Goal: Task Accomplishment & Management: Use online tool/utility

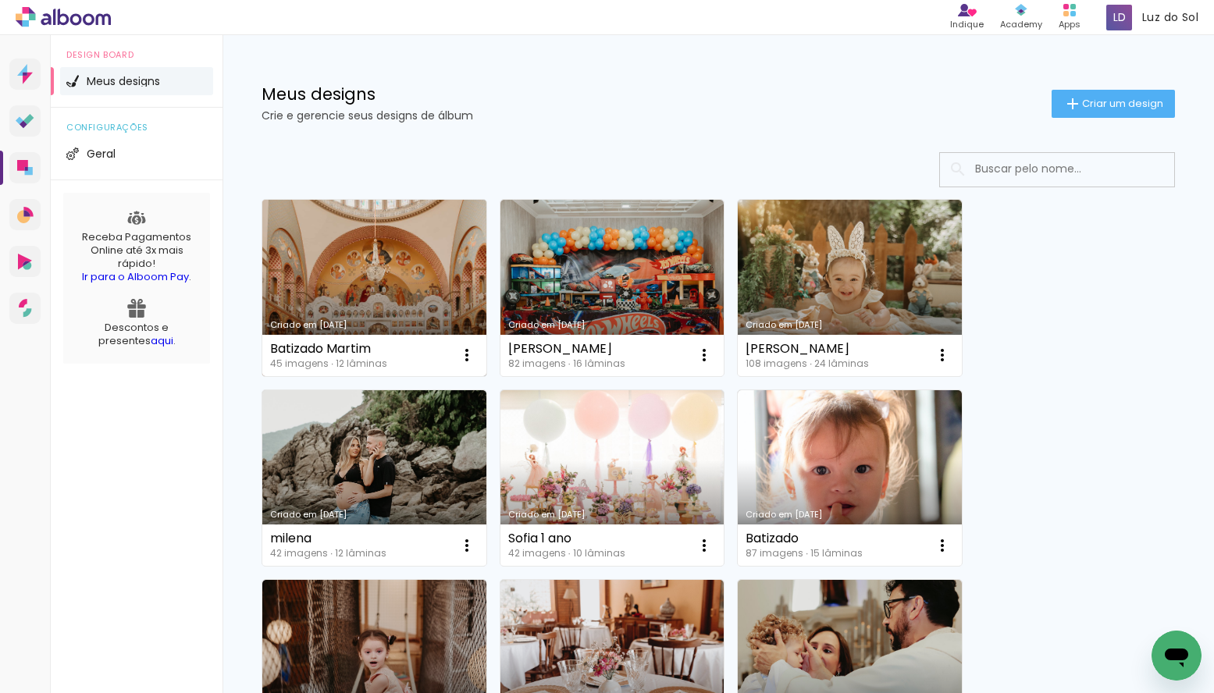
click at [404, 289] on link "Criado em [DATE]" at bounding box center [374, 288] width 224 height 176
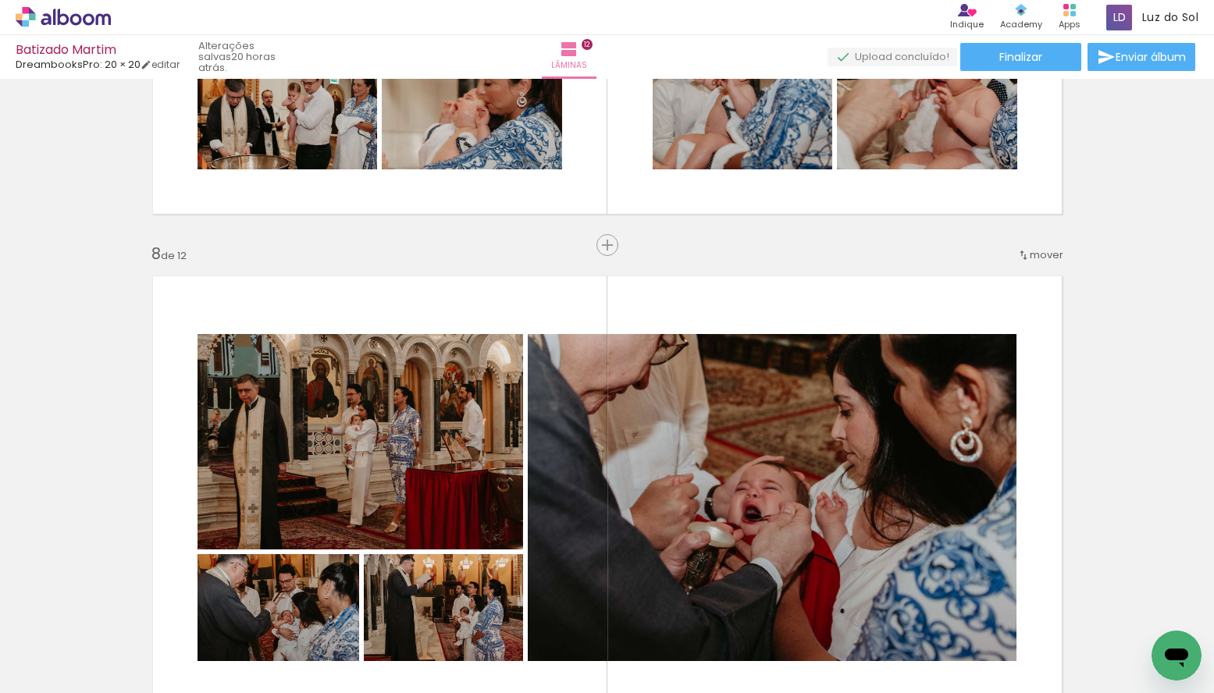
scroll to position [2919, 0]
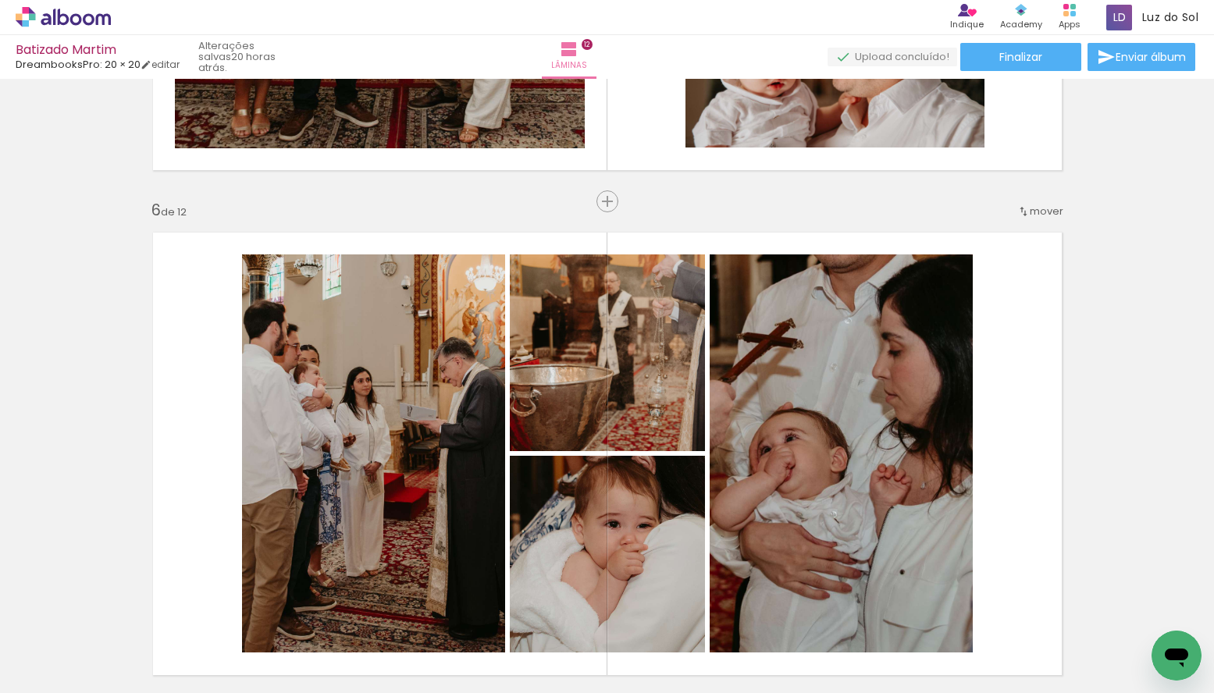
scroll to position [2411, 0]
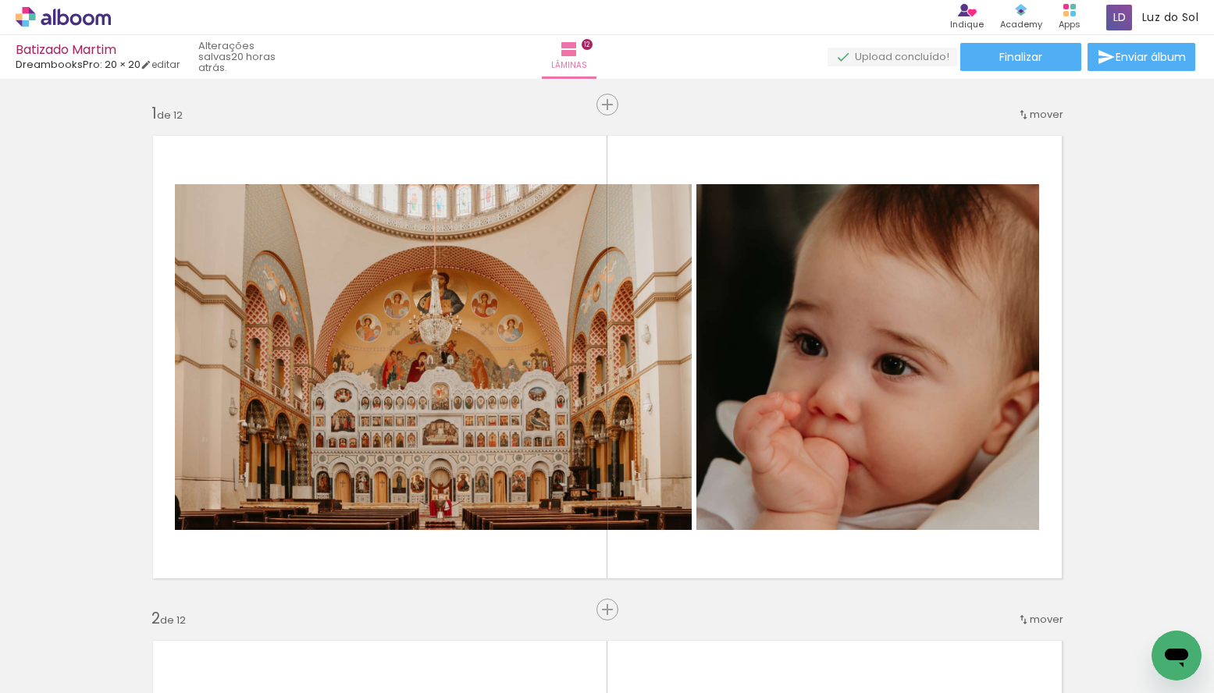
scroll to position [2411, 0]
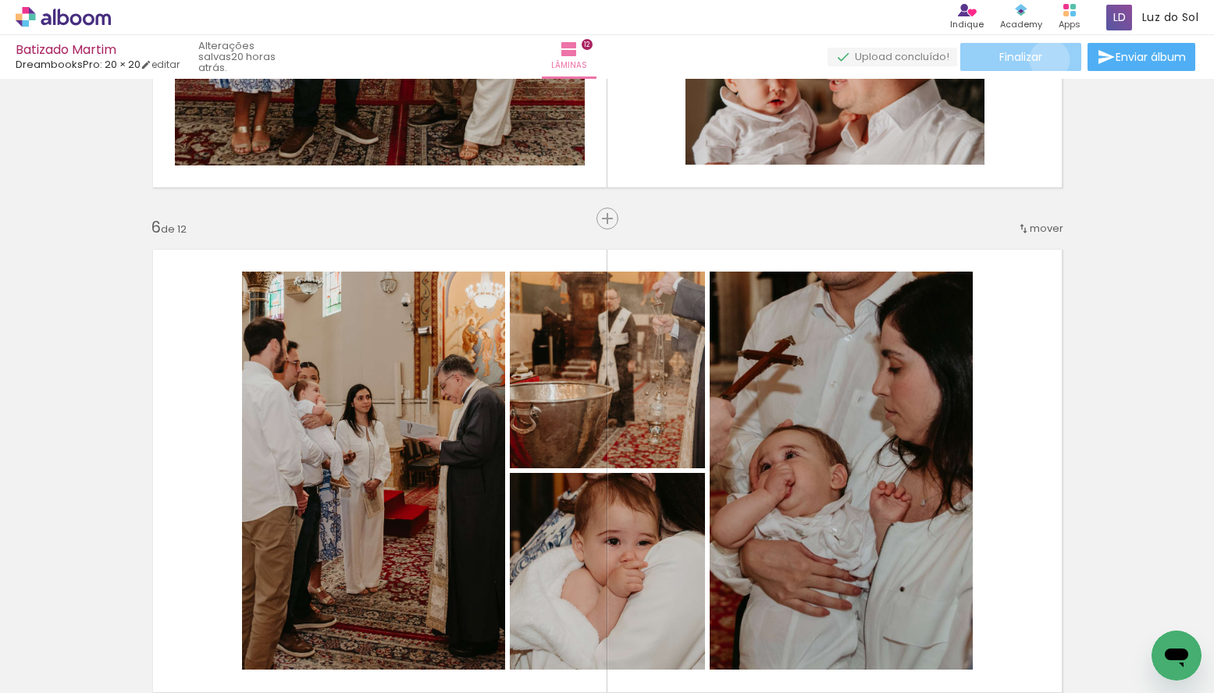
click at [1043, 59] on paper-button "Finalizar" at bounding box center [1020, 57] width 121 height 28
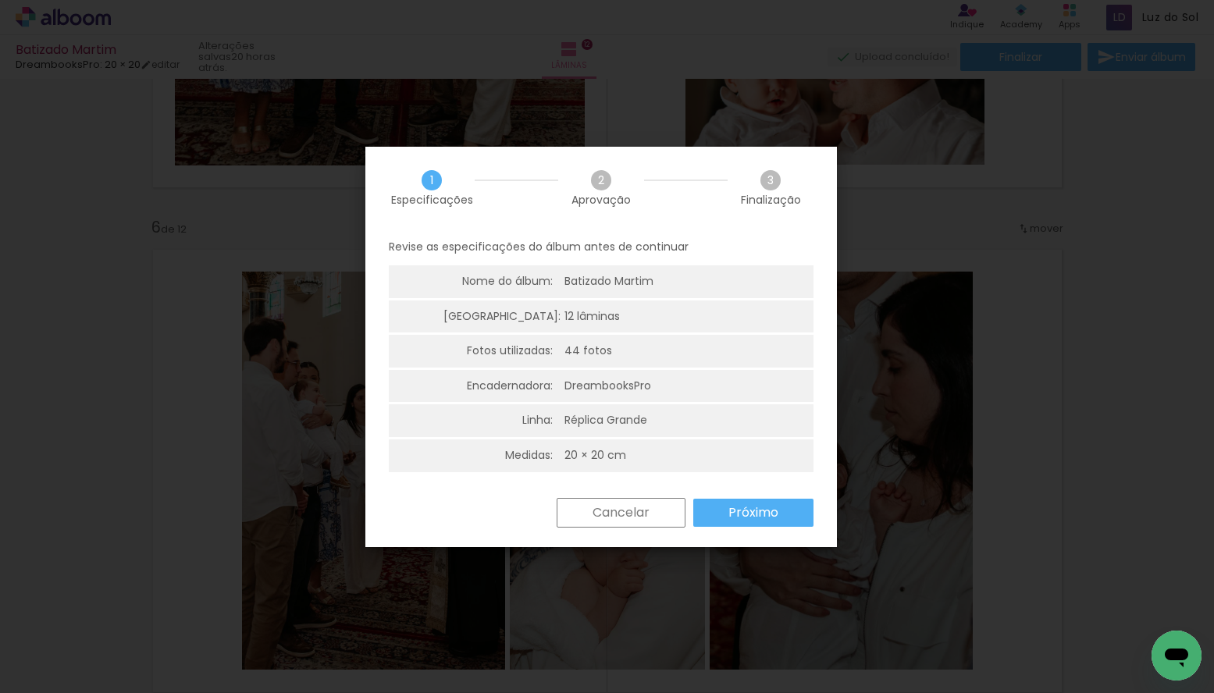
click at [784, 509] on paper-button "Próximo" at bounding box center [753, 513] width 120 height 28
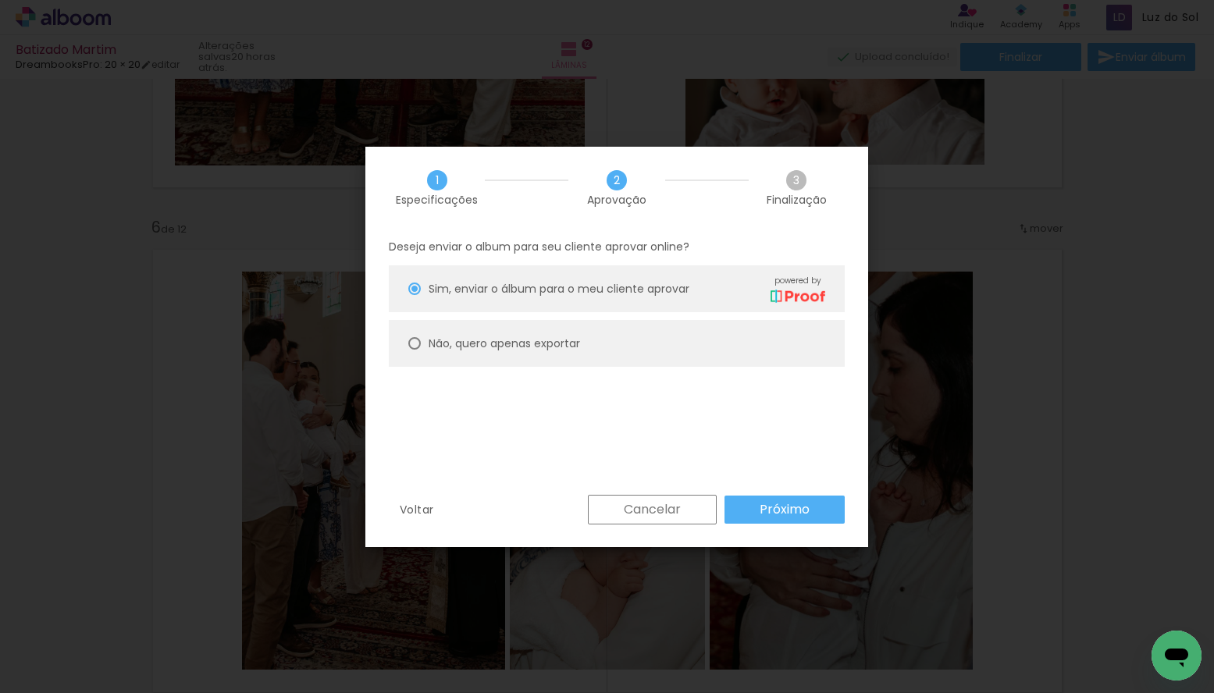
click at [0, 0] on slot "Próximo" at bounding box center [0, 0] width 0 height 0
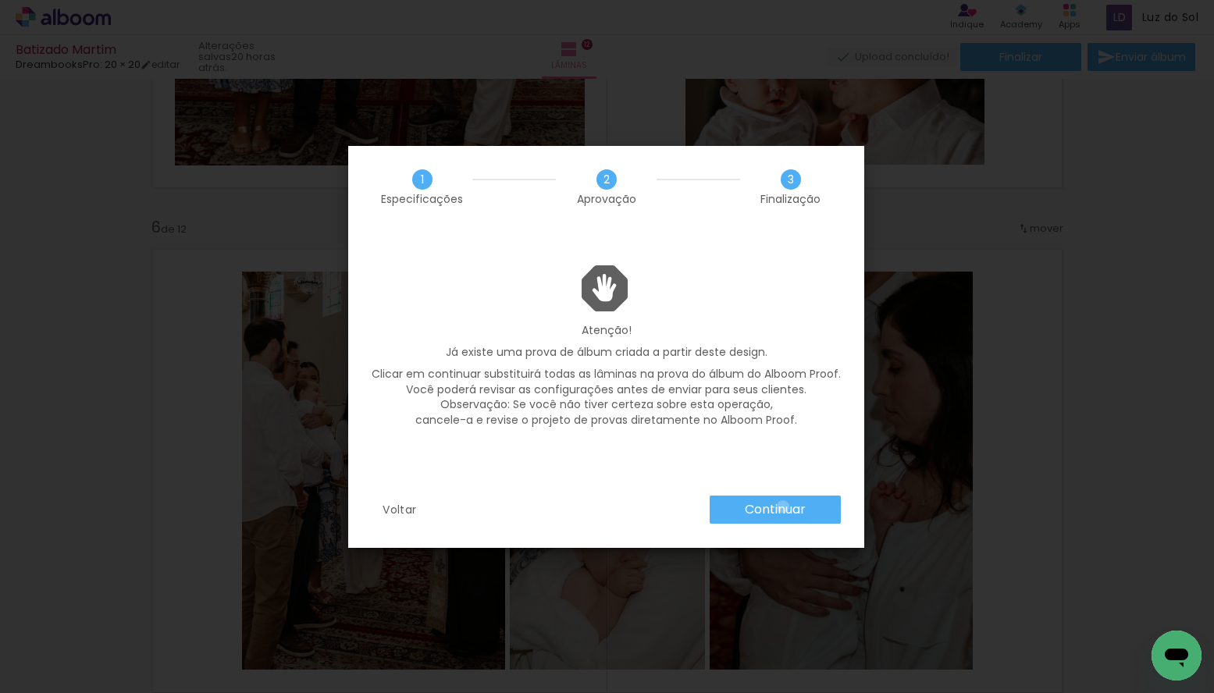
click at [0, 0] on slot "Continuar" at bounding box center [0, 0] width 0 height 0
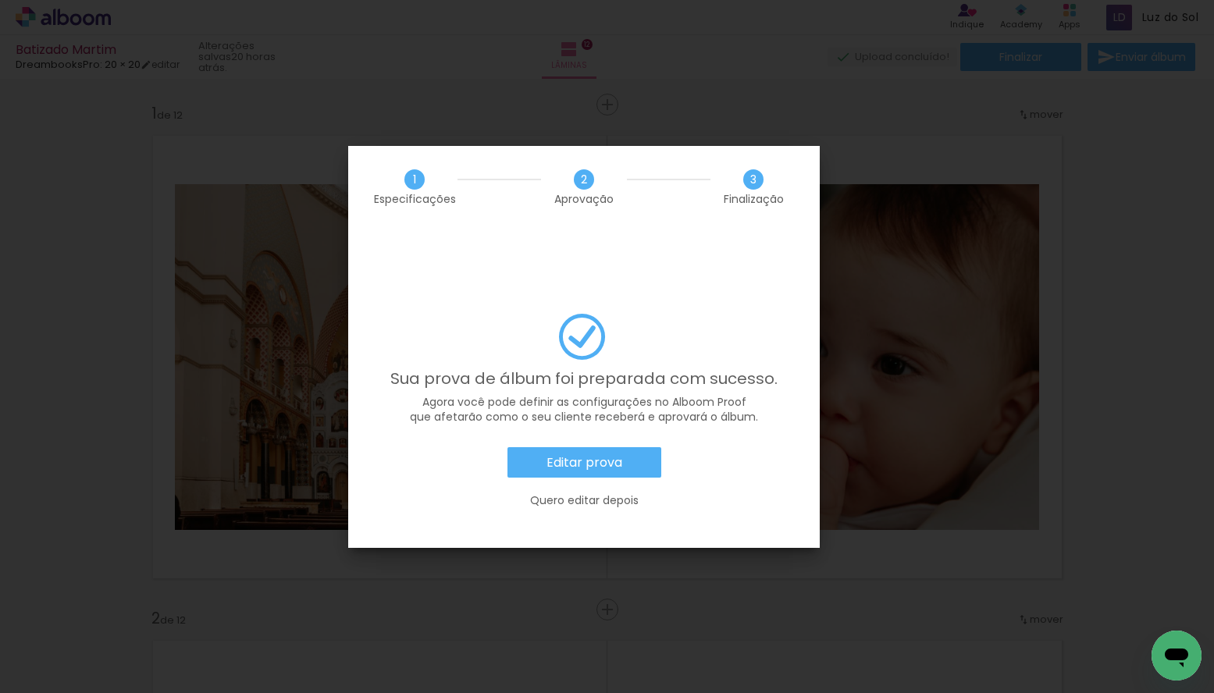
scroll to position [2411, 0]
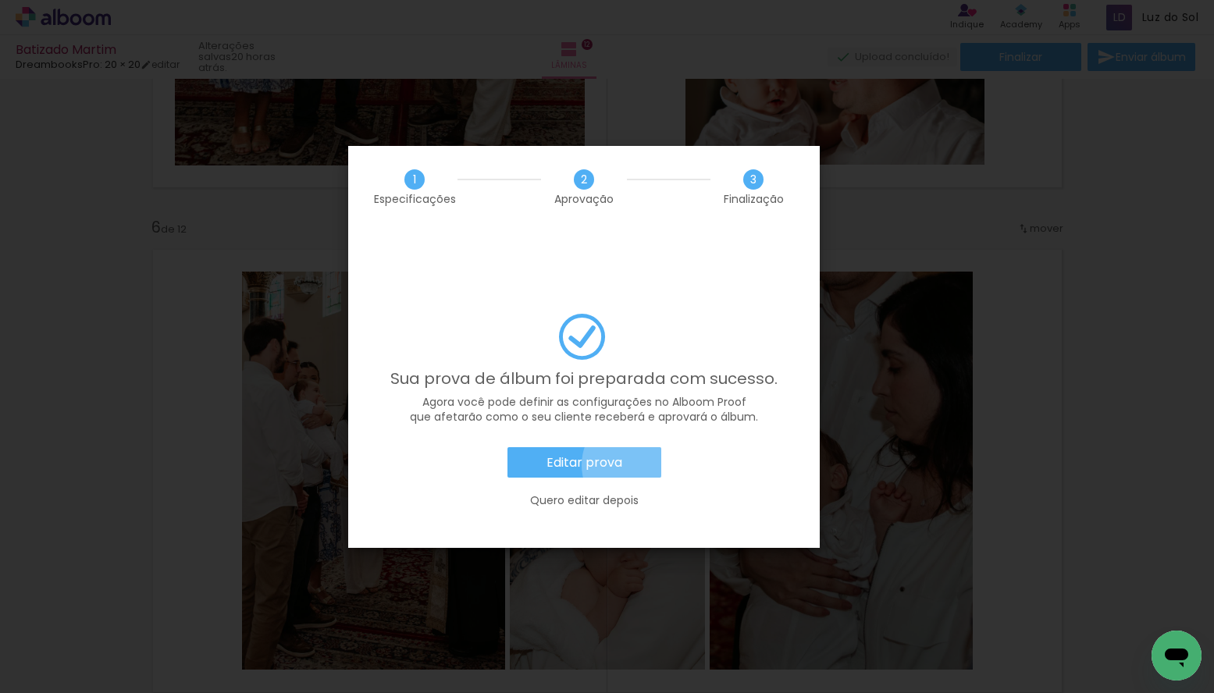
click at [637, 447] on paper-button "Editar prova" at bounding box center [584, 462] width 154 height 31
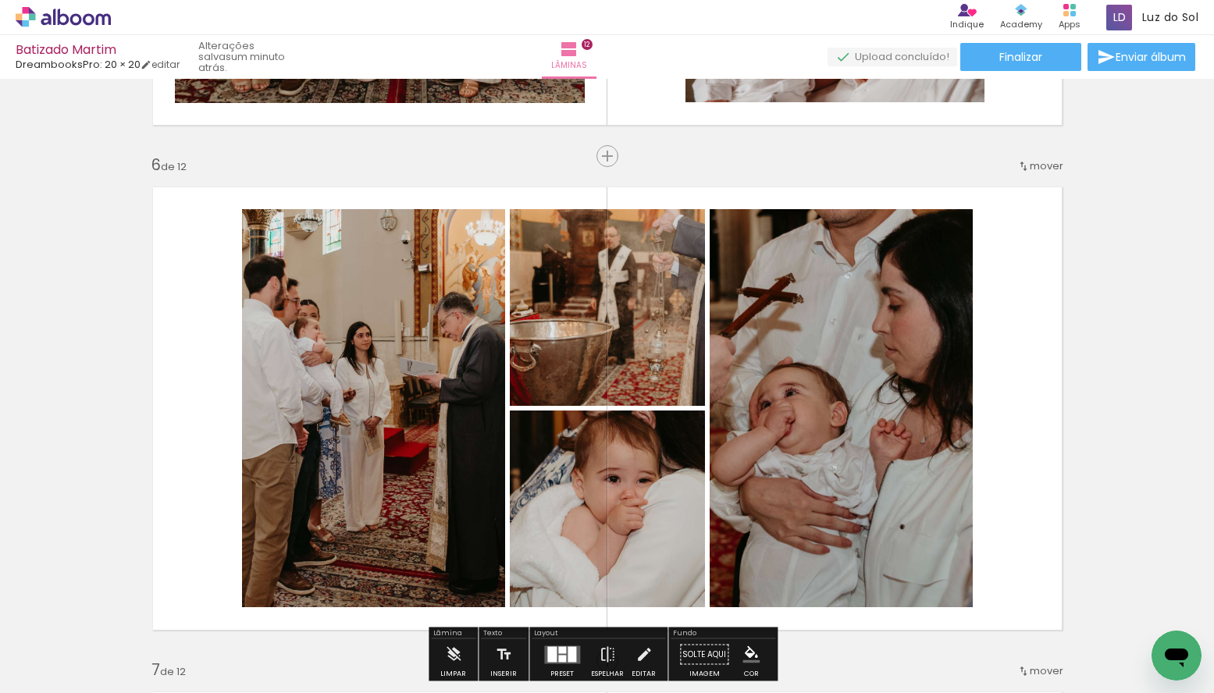
scroll to position [2490, 0]
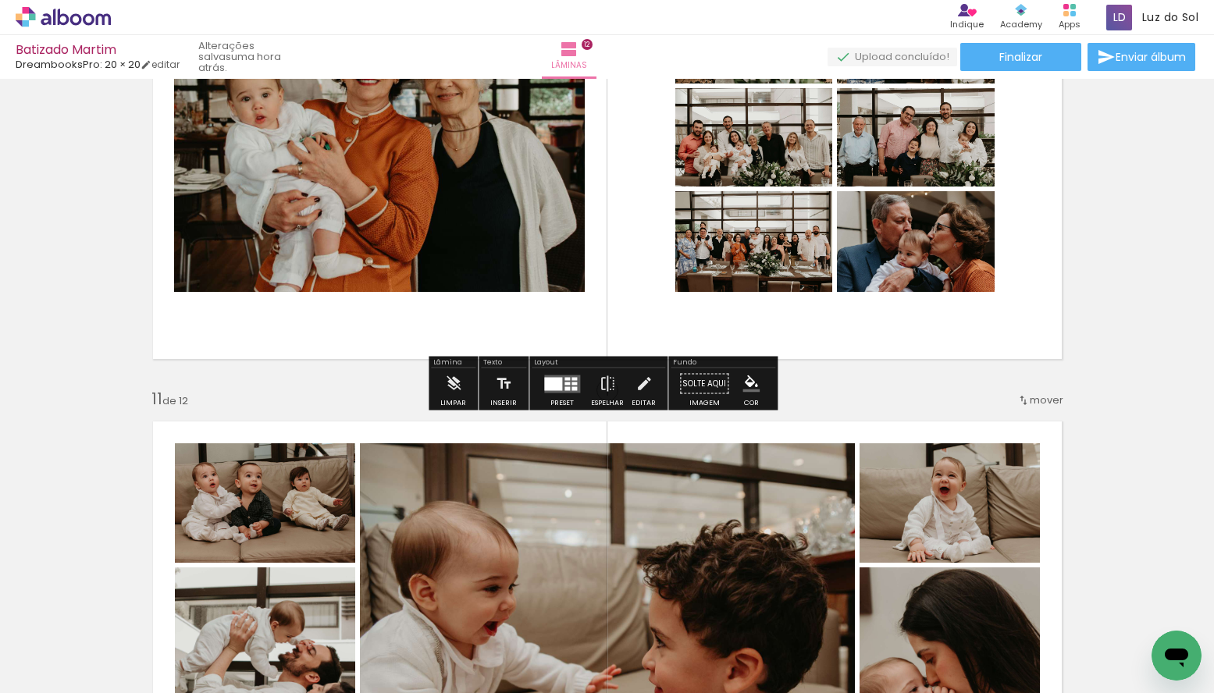
scroll to position [4352, 0]
